Goal: Find specific page/section: Find specific page/section

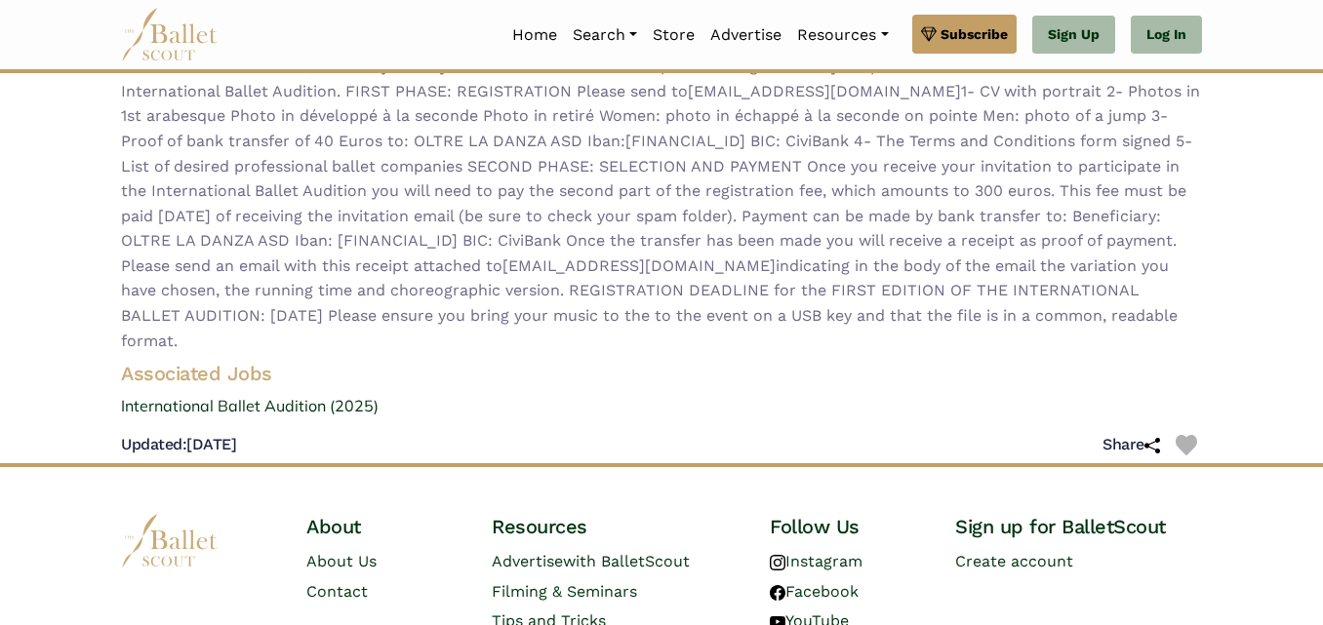
scroll to position [410, 0]
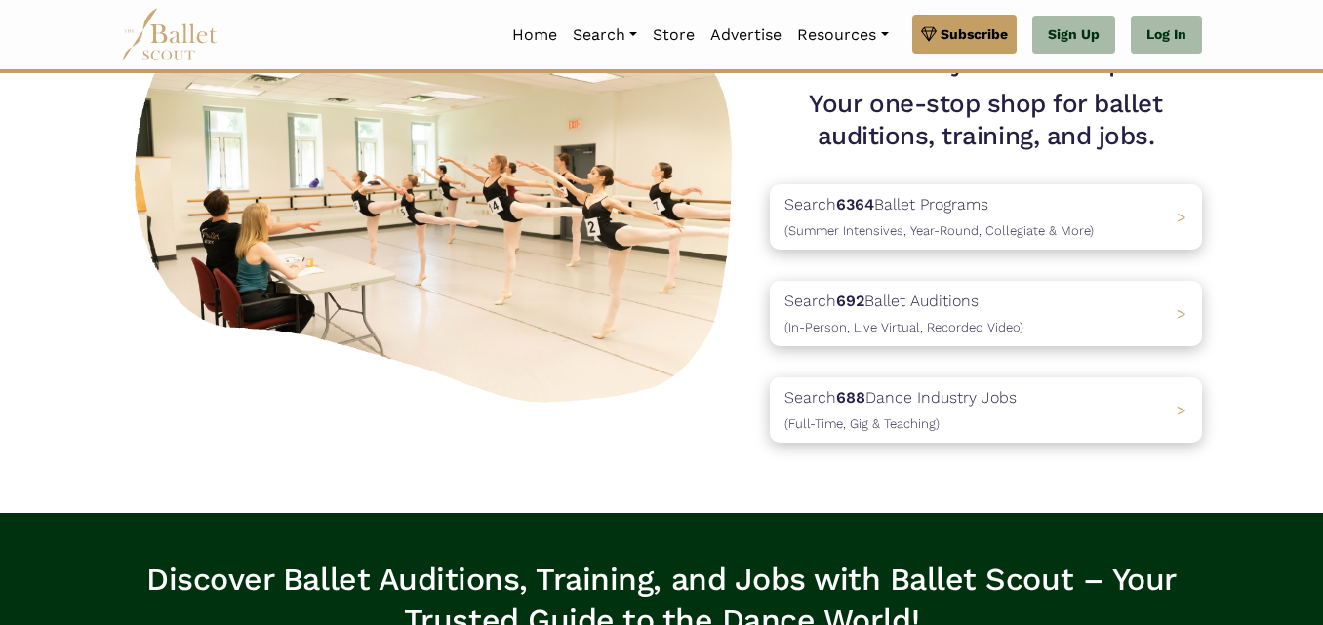
scroll to position [195, 0]
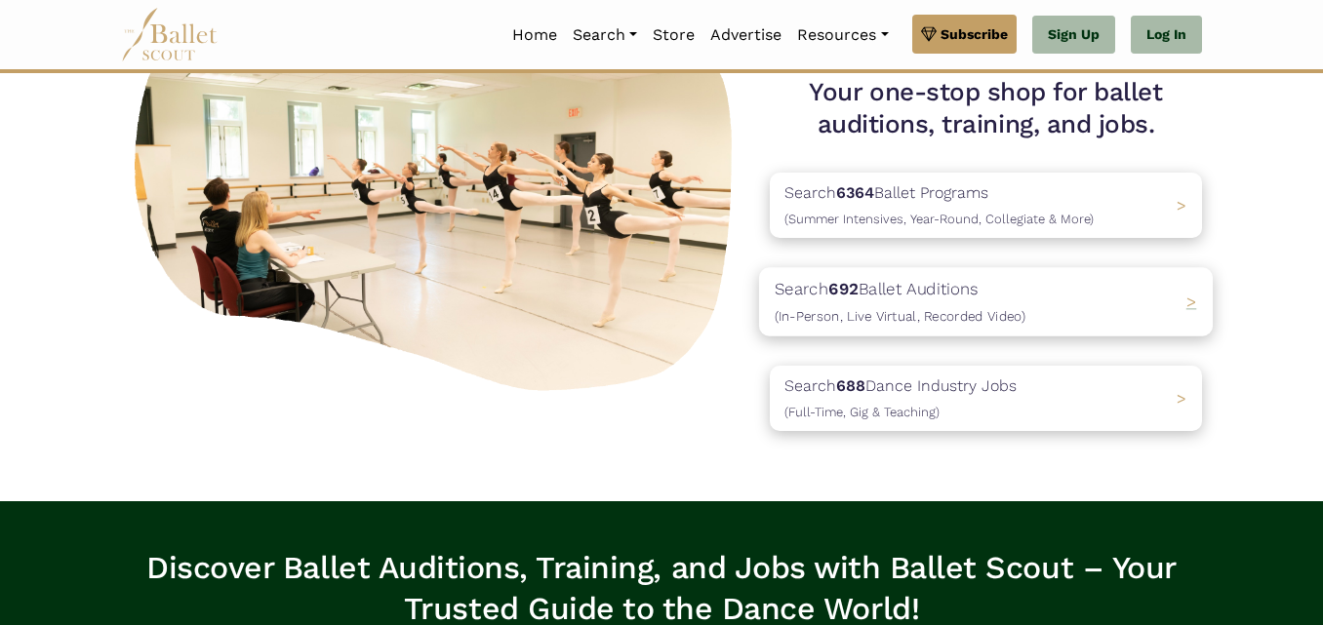
click at [1008, 319] on span "(In-Person, Live Virtual, Recorded Video)" at bounding box center [900, 316] width 251 height 16
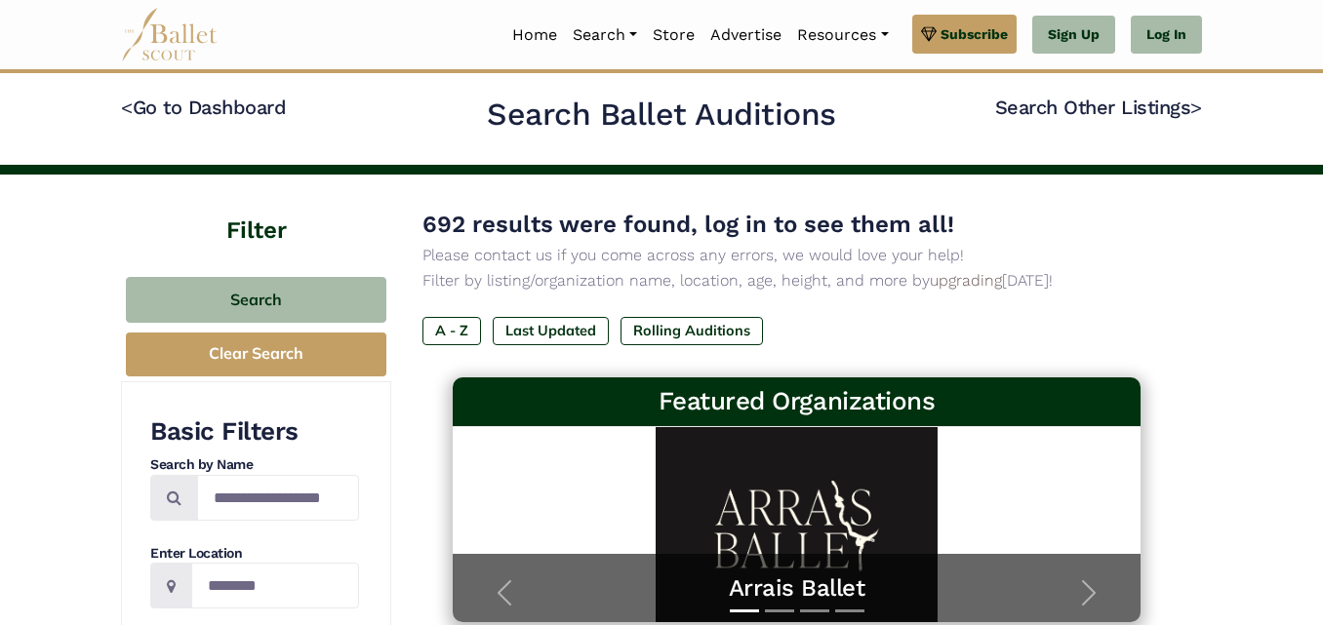
scroll to position [221, 0]
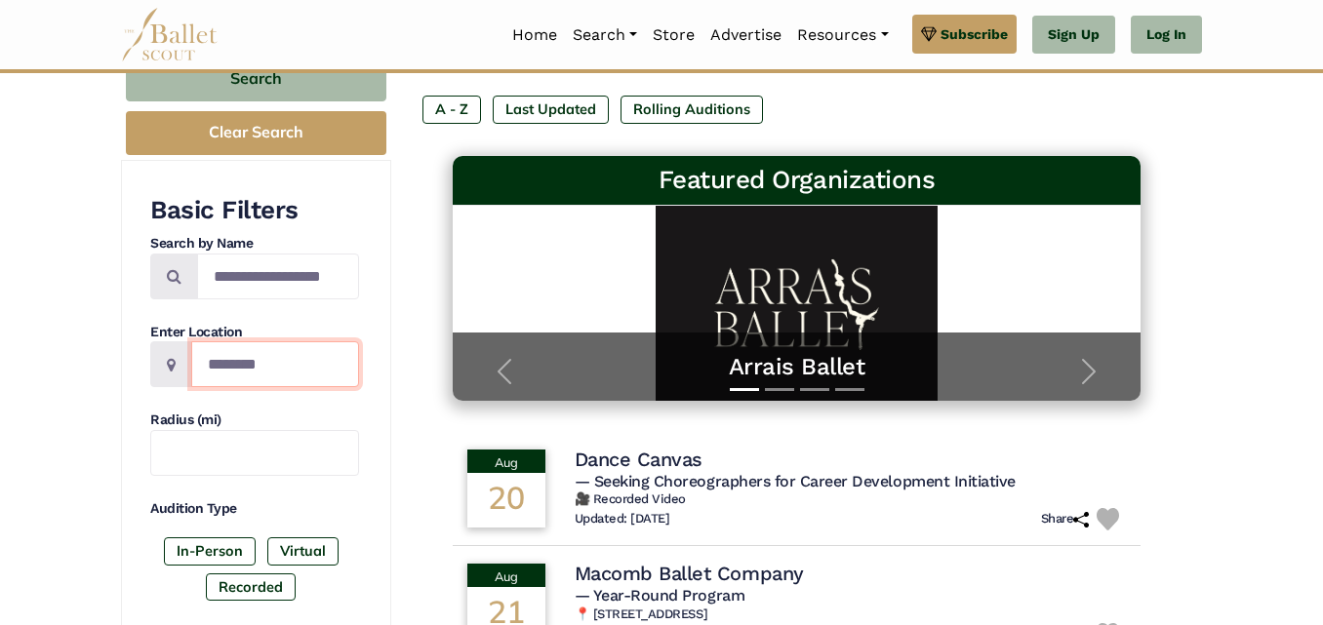
click at [274, 368] on input "Location" at bounding box center [275, 364] width 168 height 46
